Goal: Task Accomplishment & Management: Use online tool/utility

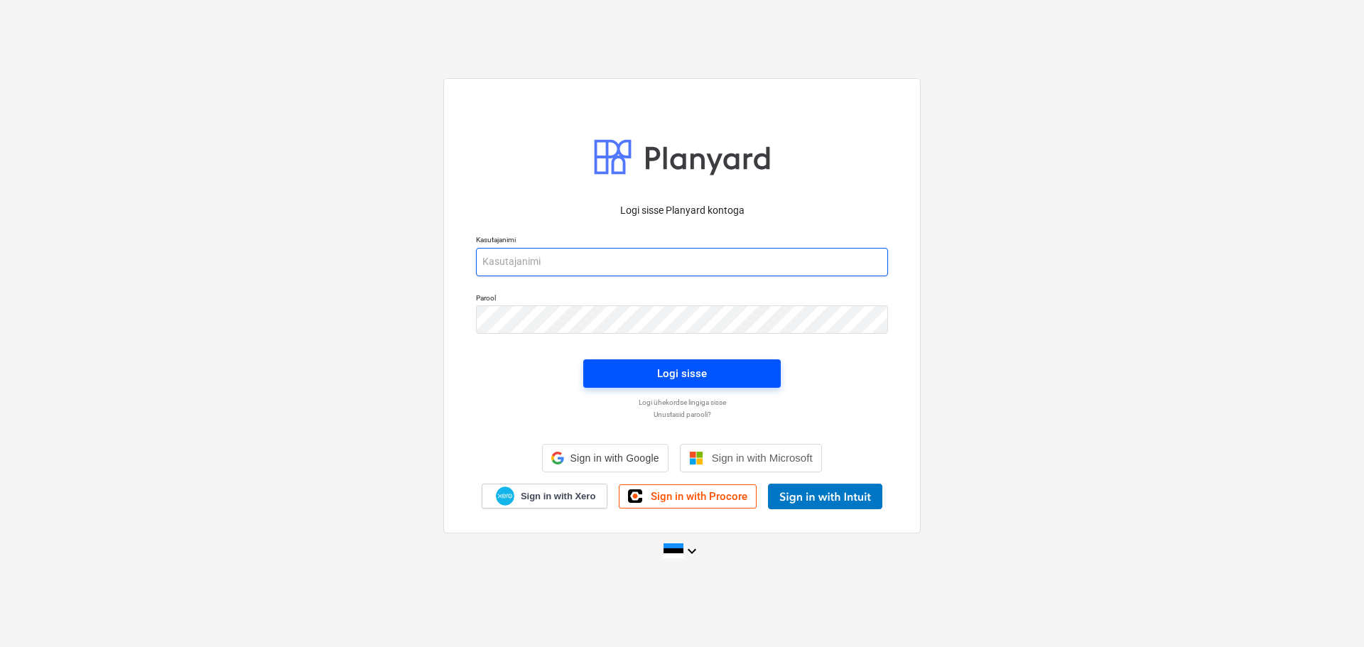
type input "[EMAIL_ADDRESS][DOMAIN_NAME]"
click at [670, 363] on button "Logi sisse" at bounding box center [681, 373] width 197 height 28
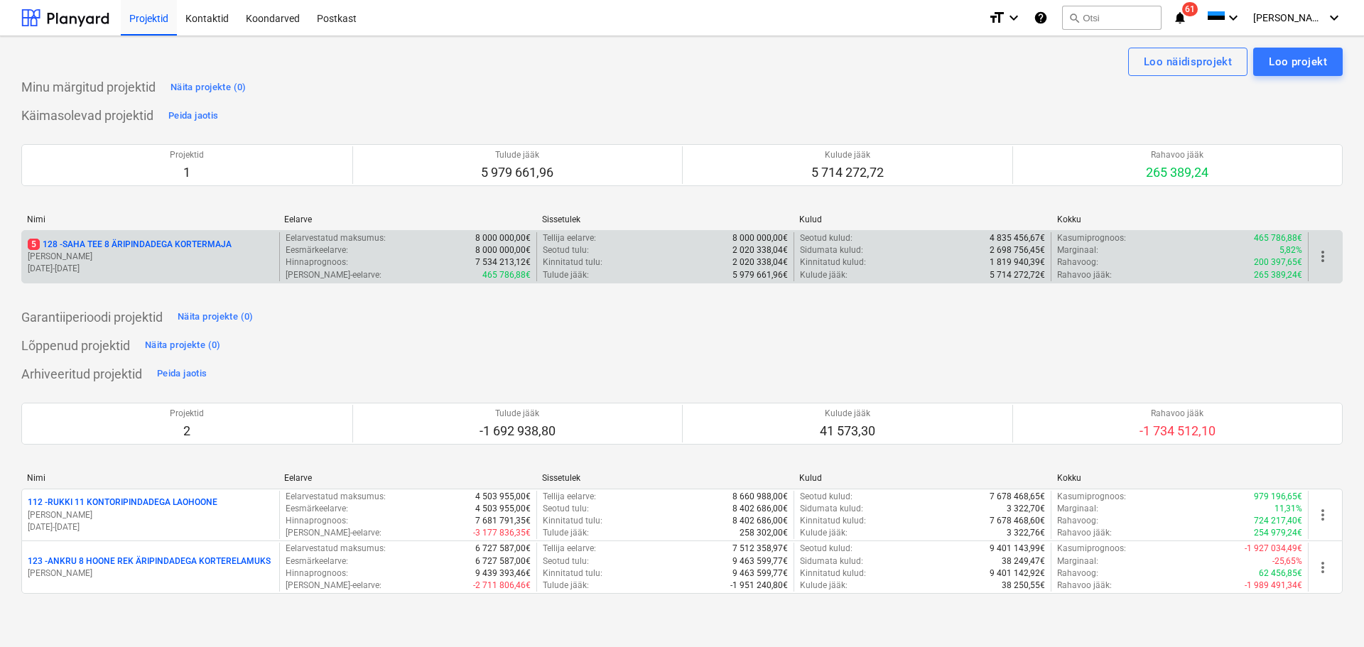
click at [158, 266] on p "[DATE] - [DATE]" at bounding box center [151, 269] width 246 height 12
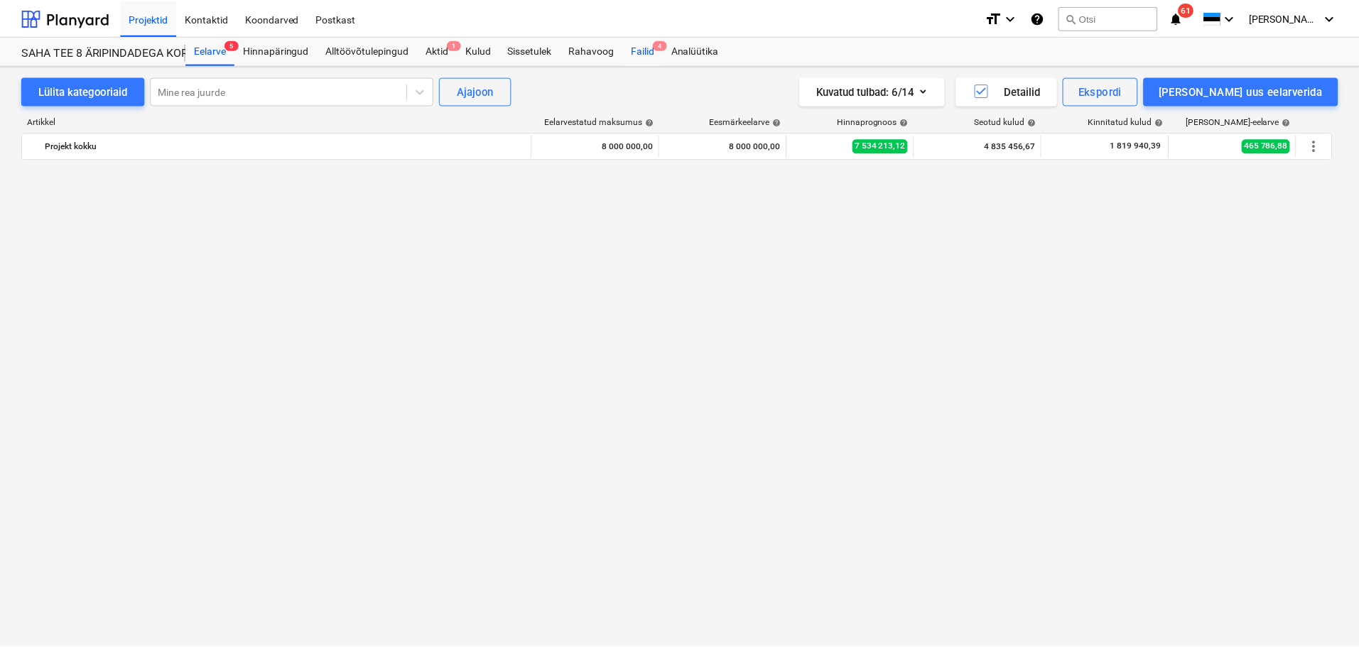
scroll to position [6437, 0]
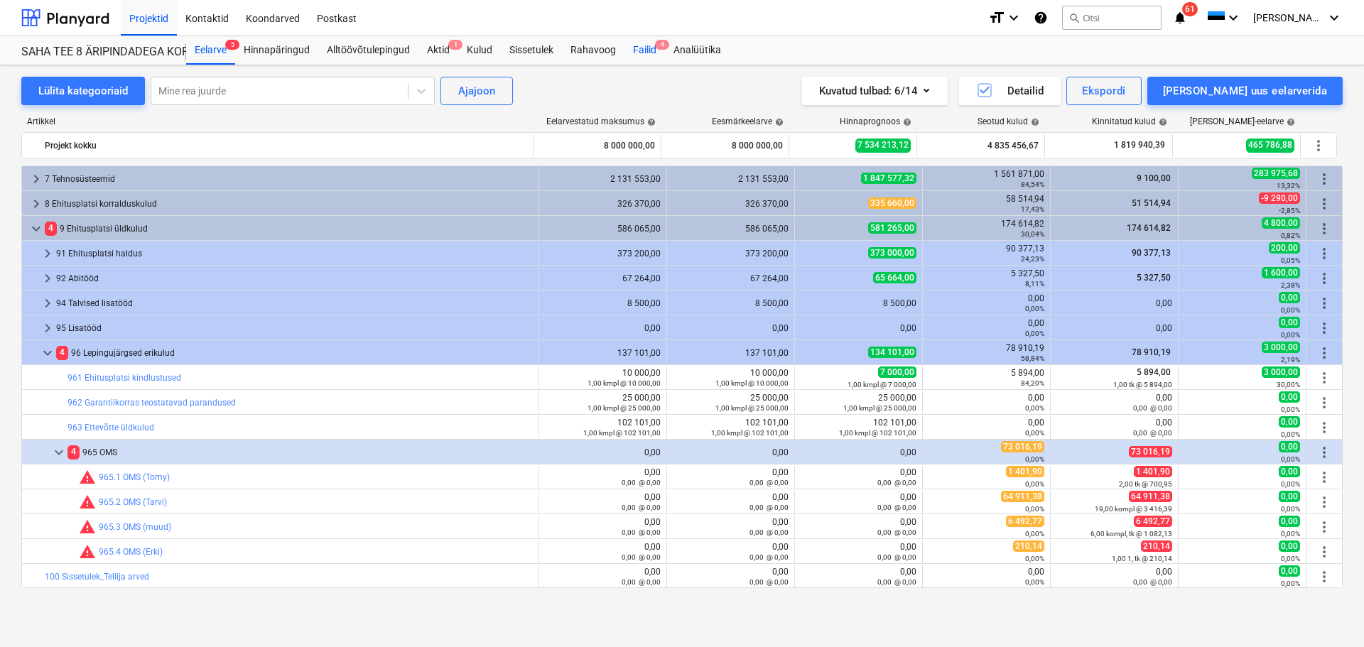
click at [648, 52] on div "Failid 4" at bounding box center [644, 50] width 40 height 28
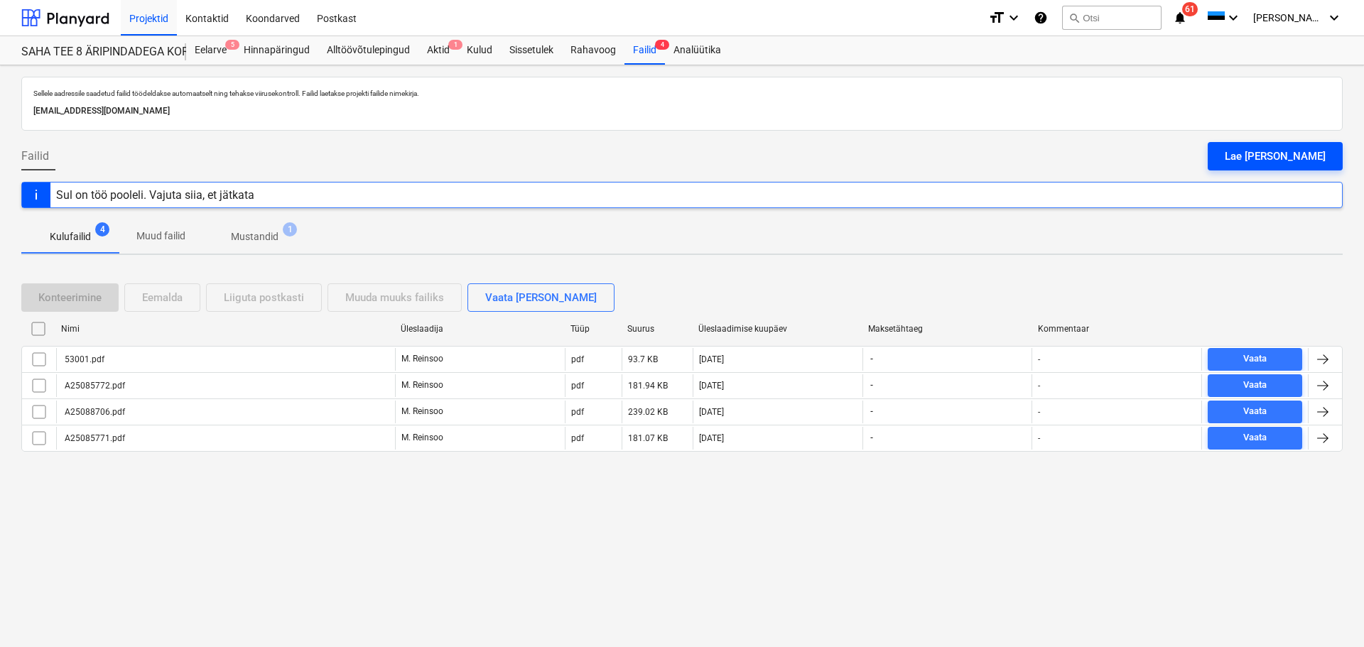
click at [1295, 148] on div "Lae [PERSON_NAME]" at bounding box center [1274, 156] width 101 height 18
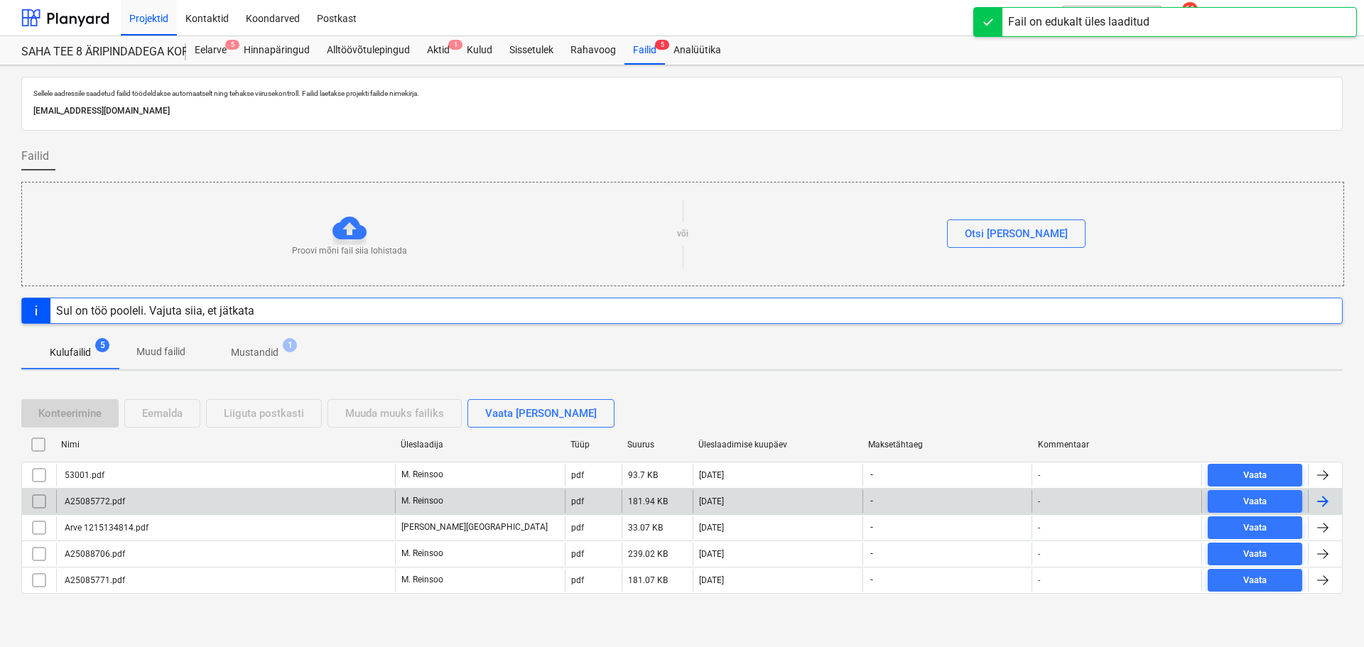
click at [208, 504] on div "A25085772.pdf" at bounding box center [225, 501] width 339 height 23
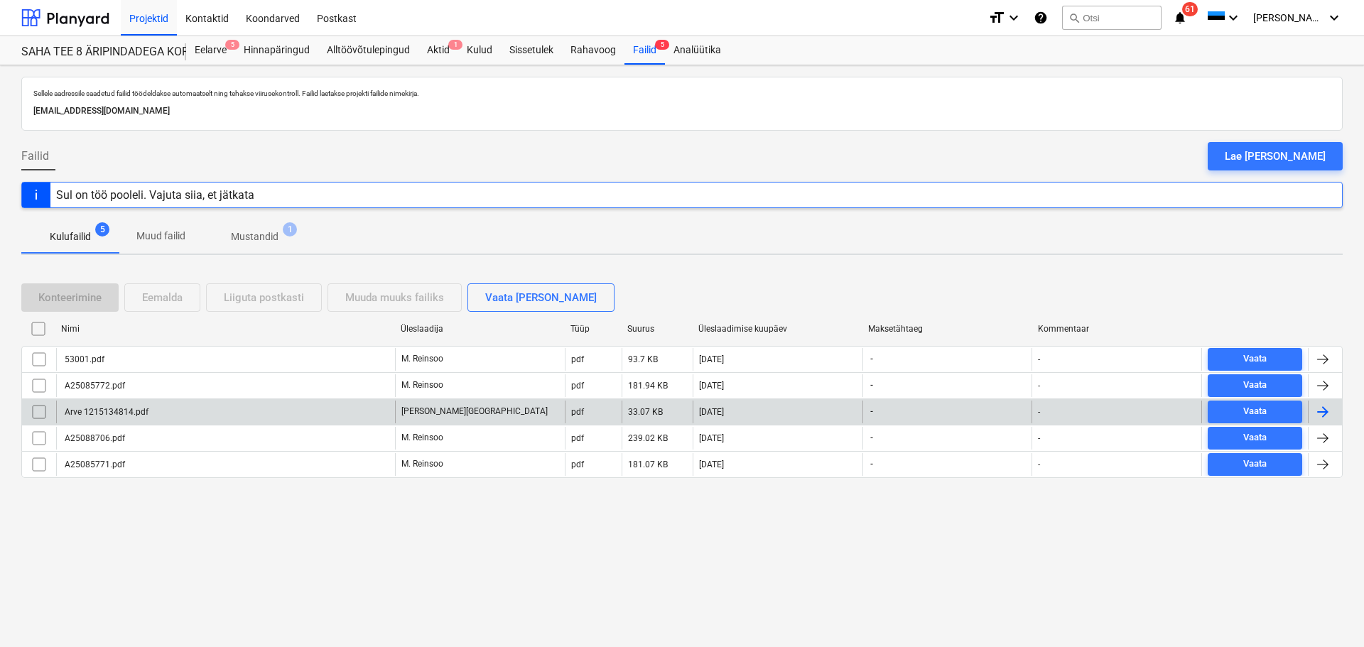
click at [125, 410] on div "Arve 1215134814.pdf" at bounding box center [105, 412] width 86 height 10
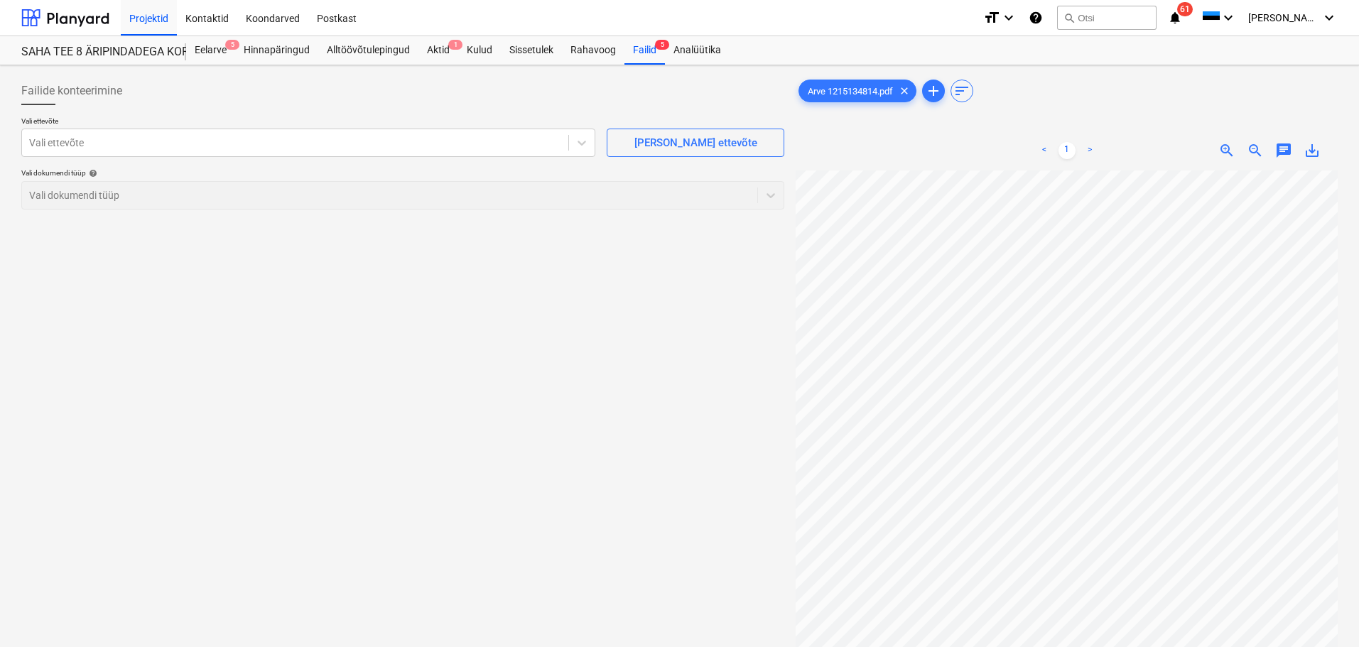
scroll to position [198, 99]
click at [1280, 163] on div "< 1 > zoom_in zoom_out chat 0 save_alt" at bounding box center [1066, 151] width 542 height 40
click at [1286, 153] on span "chat" at bounding box center [1283, 150] width 17 height 17
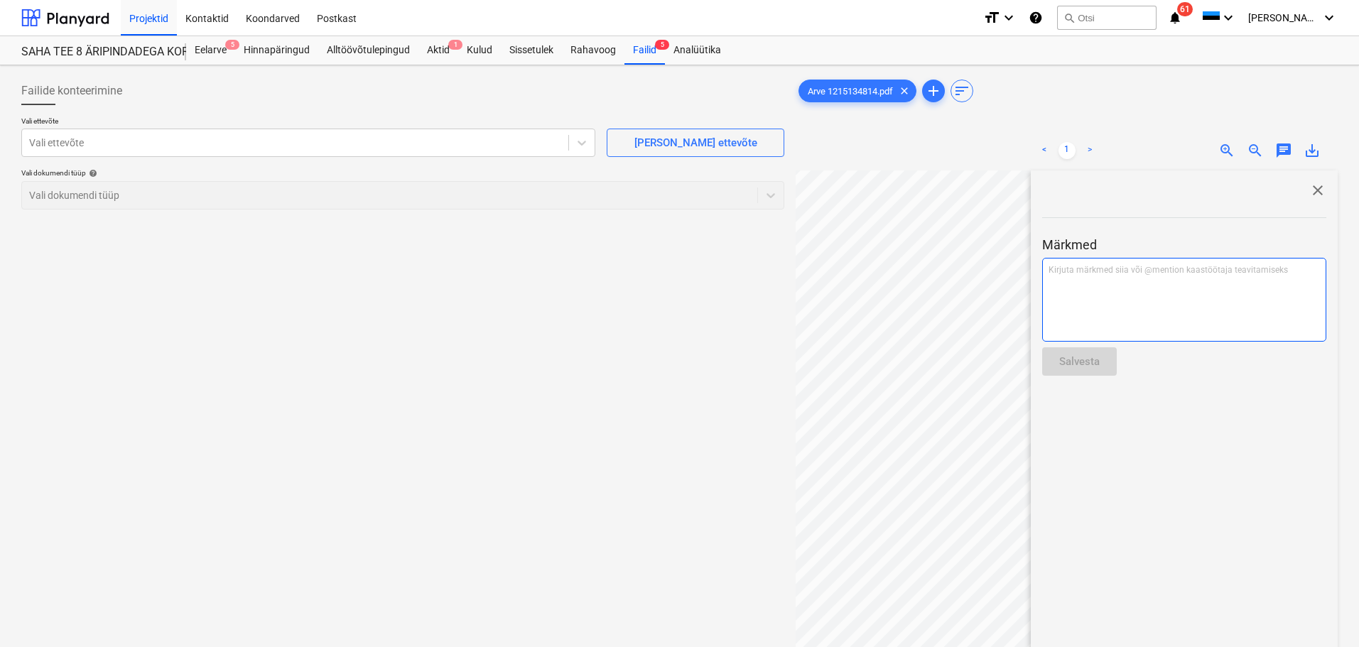
click at [1217, 276] on p "Kirjuta märkmed siia või @mention kaastöötaja teavitamiseks ﻿" at bounding box center [1183, 270] width 271 height 12
click at [1080, 356] on div "Salvesta" at bounding box center [1079, 361] width 40 height 18
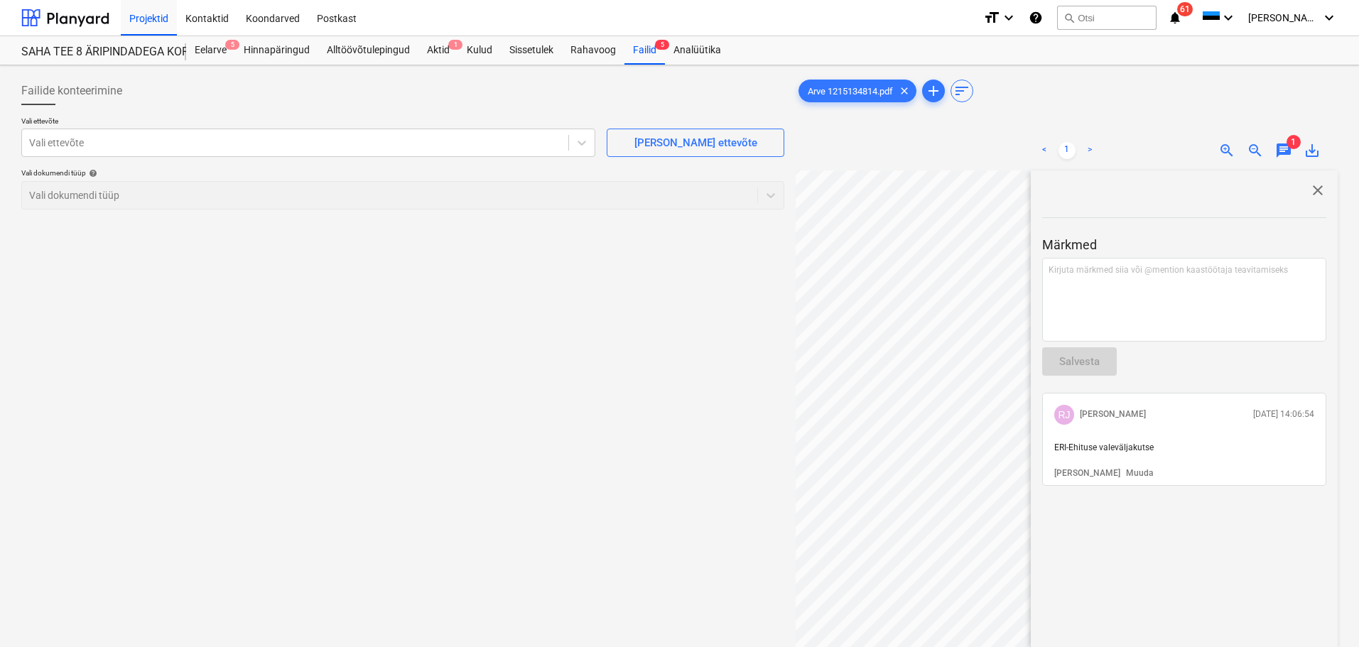
click at [1035, 92] on div "Arve 1215134814.pdf clear add sort" at bounding box center [1066, 91] width 542 height 28
